Goal: Task Accomplishment & Management: Manage account settings

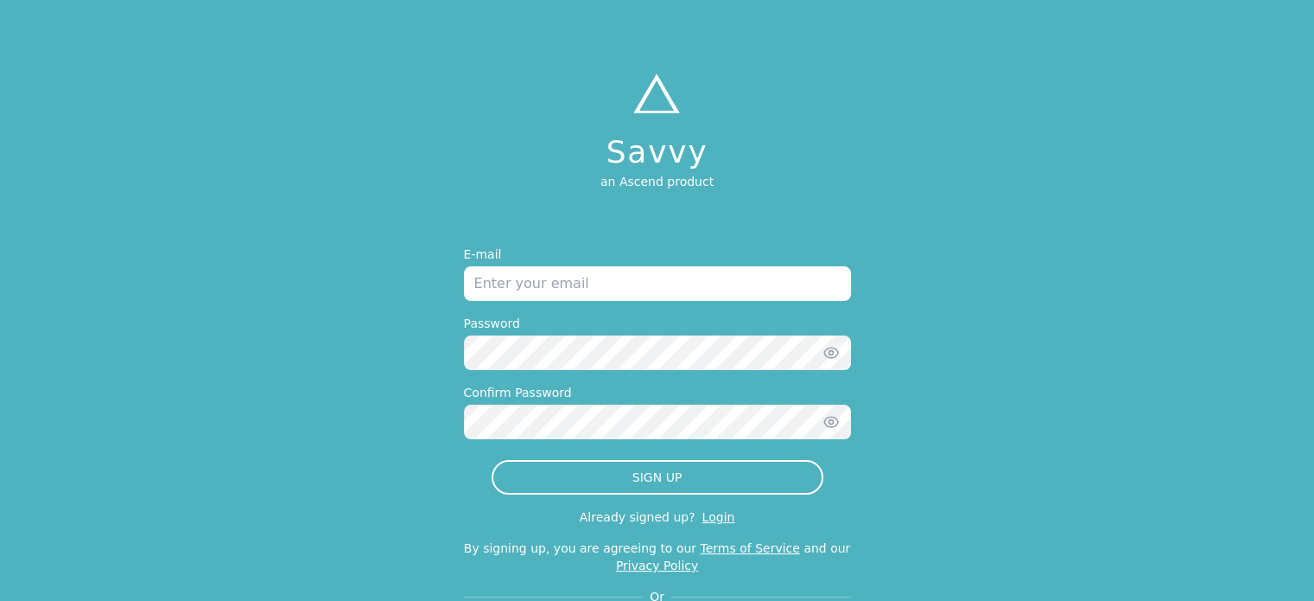
type input "[EMAIL_ADDRESS][DOMAIN_NAME]"
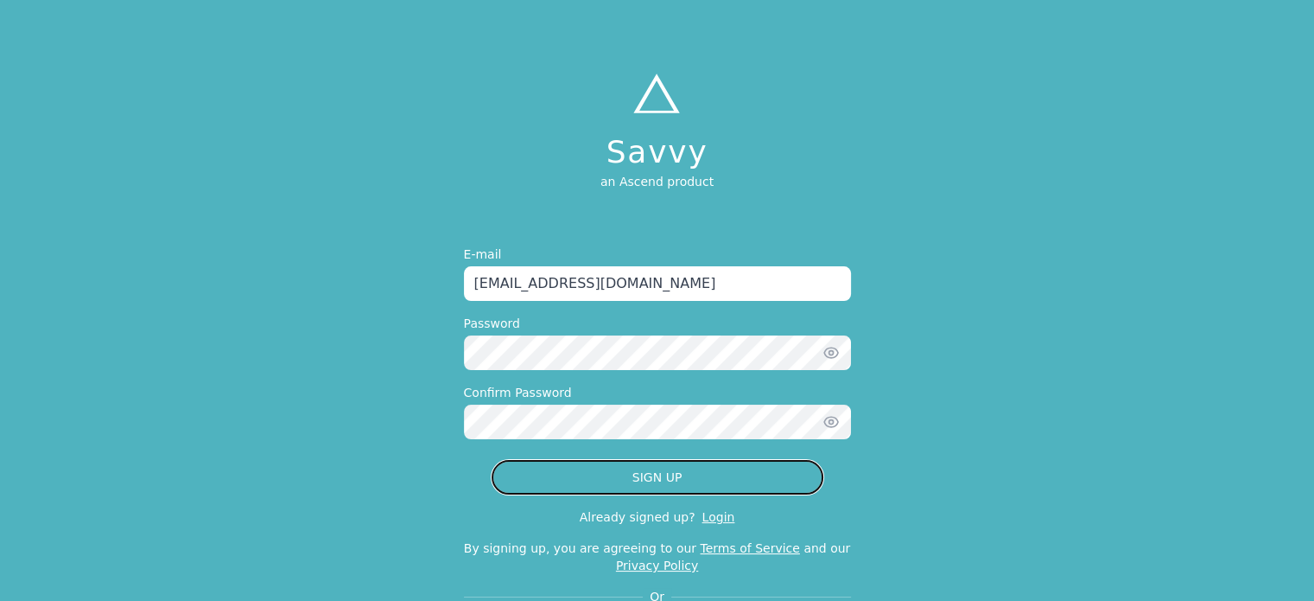
click at [597, 465] on button "SIGN UP" at bounding box center [658, 477] width 332 height 35
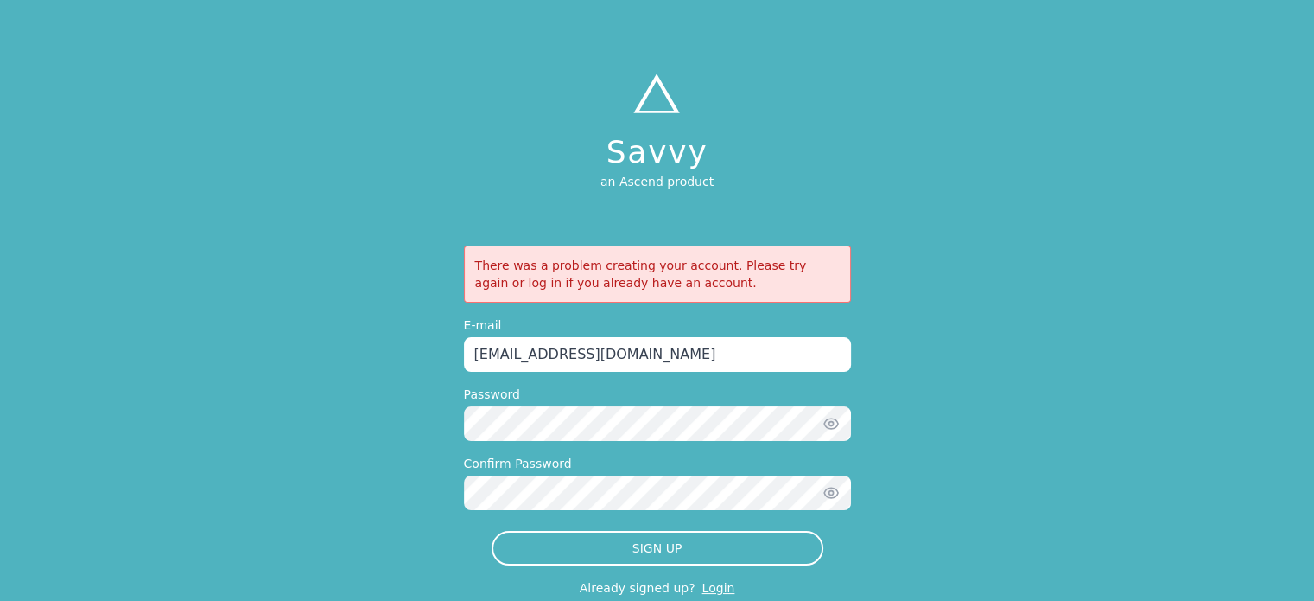
scroll to position [86, 0]
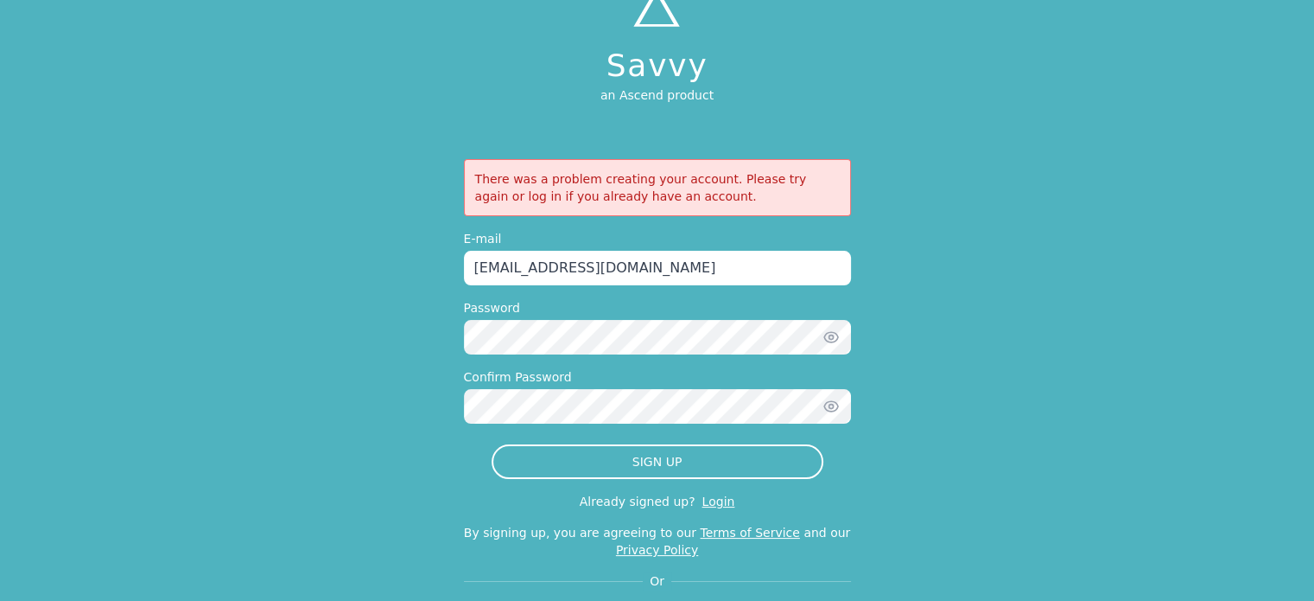
click at [714, 505] on link "Login" at bounding box center [719, 501] width 33 height 14
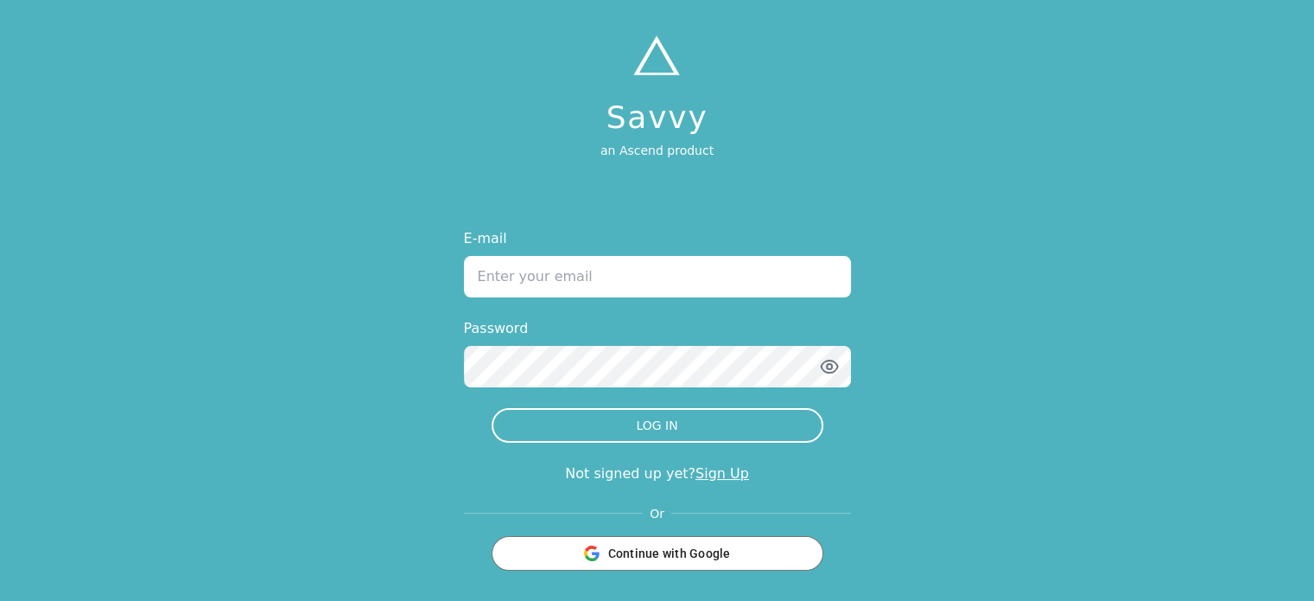
type input "[EMAIL_ADDRESS][DOMAIN_NAME]"
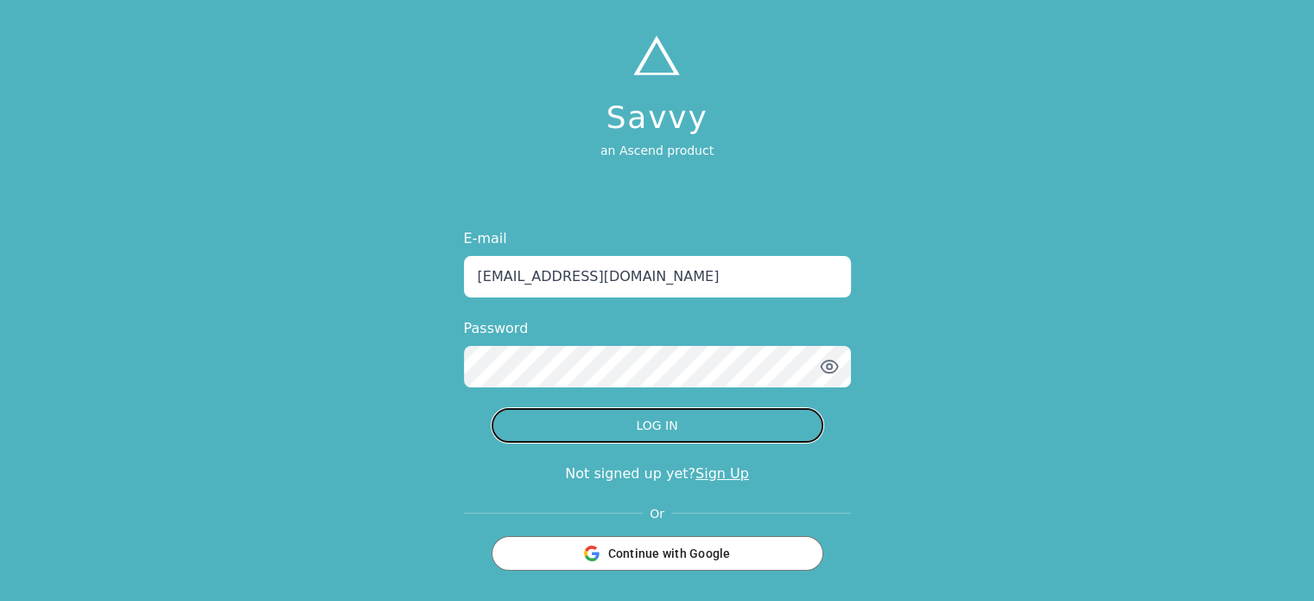
click at [671, 423] on button "LOG IN" at bounding box center [658, 425] width 332 height 35
